Goal: Information Seeking & Learning: Learn about a topic

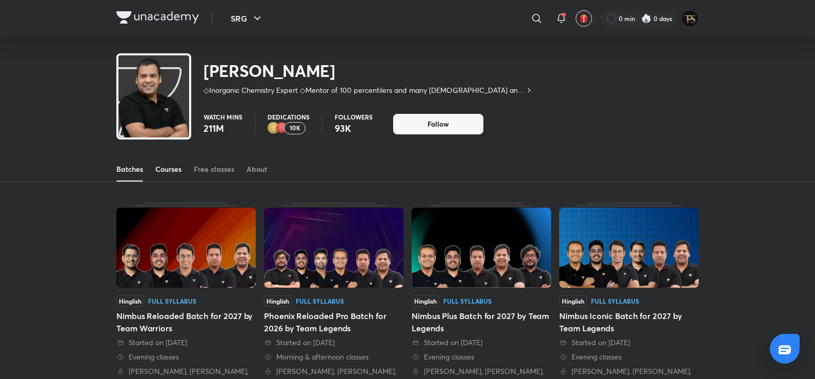
click at [166, 169] on div "Courses" at bounding box center [168, 169] width 26 height 10
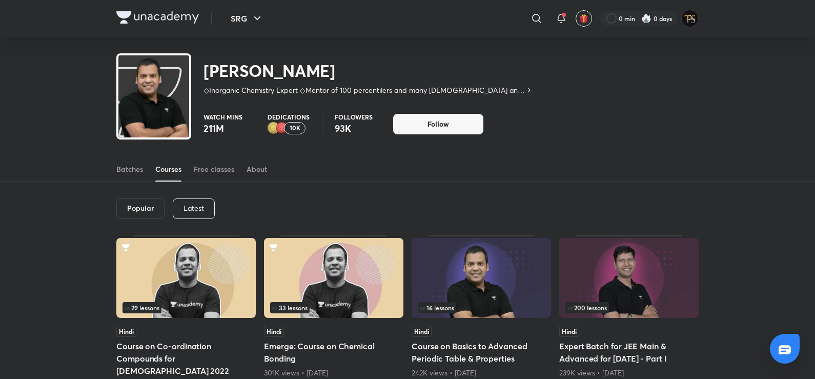
click at [190, 205] on p "Latest" at bounding box center [193, 208] width 20 height 8
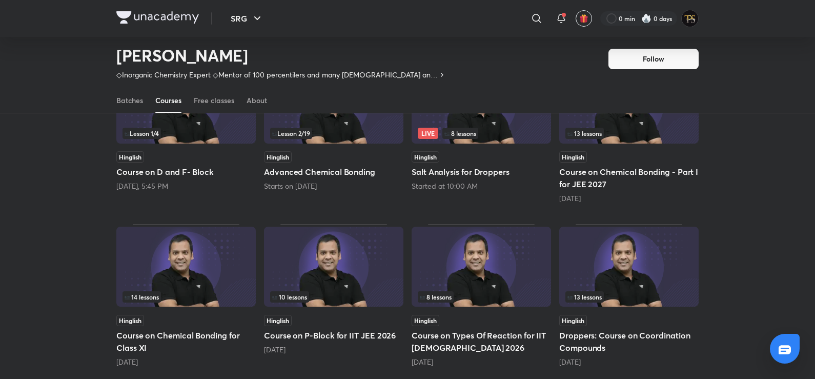
scroll to position [454, 0]
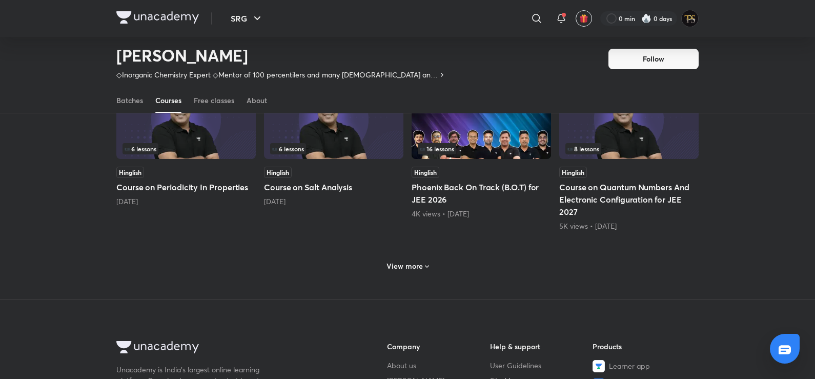
click at [437, 286] on div "Lesson 1 / 4 Hinglish Course on D and F- Block [DATE], 5:45 PM Lesson 2 / 19 Hi…" at bounding box center [407, 24] width 582 height 549
click at [426, 273] on div "View more" at bounding box center [407, 266] width 51 height 16
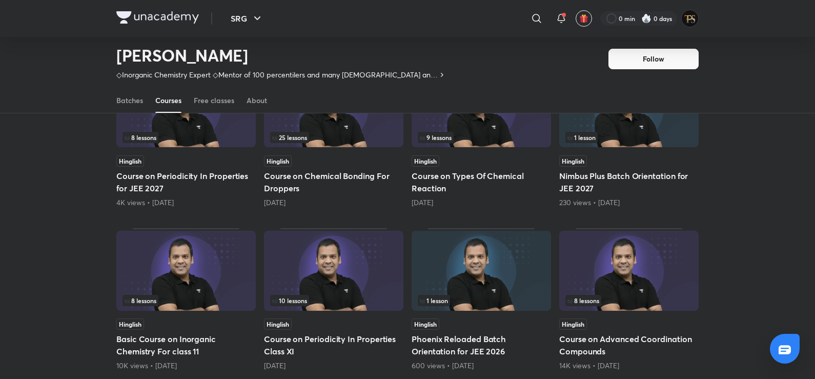
scroll to position [659, 0]
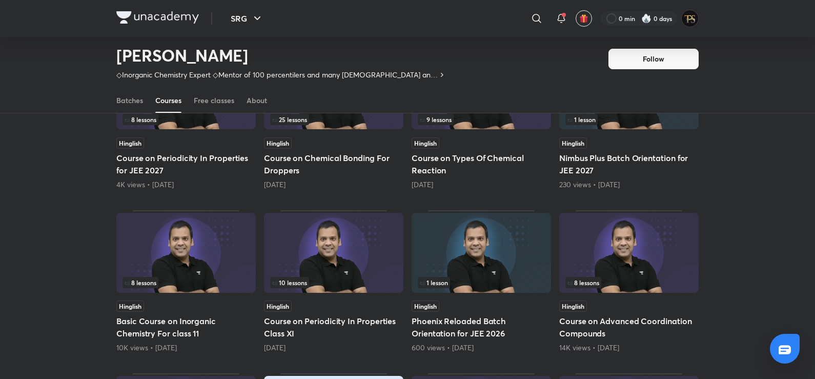
click at [322, 327] on h5 "Course on Periodicity In Properties Class XI" at bounding box center [333, 327] width 139 height 25
click at [319, 319] on h5 "Course on Periodicity In Properties Class XI" at bounding box center [333, 327] width 139 height 25
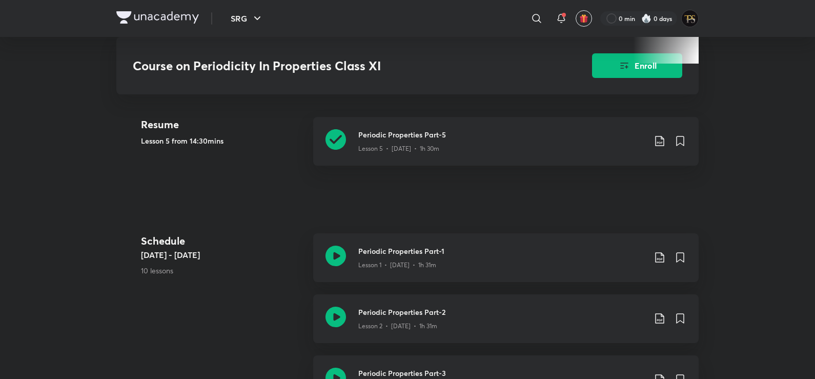
scroll to position [512, 0]
